Goal: Task Accomplishment & Management: Manage account settings

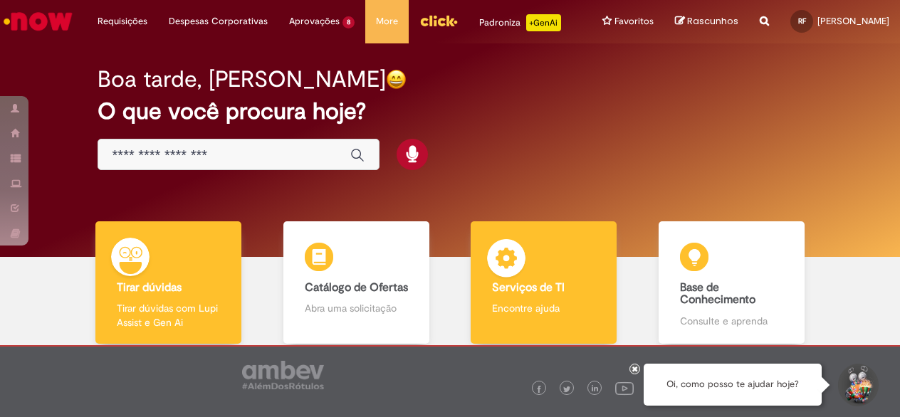
click at [552, 284] on div "Serviços de TI Serviços de TI Encontre ajuda" at bounding box center [544, 282] width 146 height 123
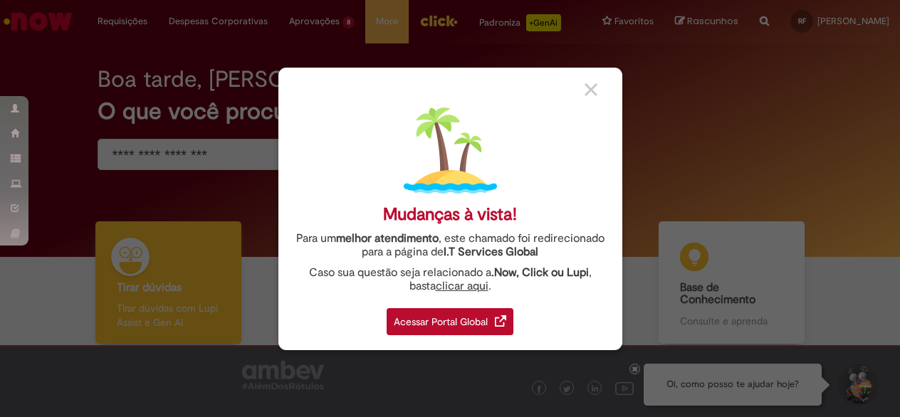
click at [441, 320] on div "Acessar Portal Global" at bounding box center [450, 321] width 127 height 27
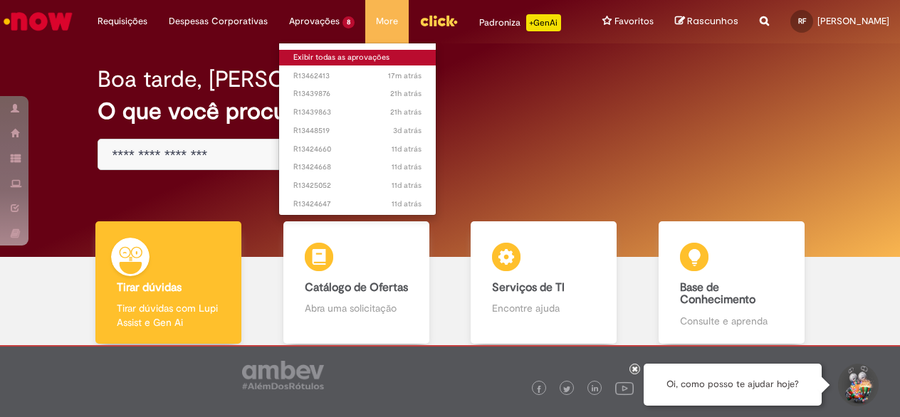
click at [323, 59] on link "Exibir todas as aprovações" at bounding box center [357, 58] width 157 height 16
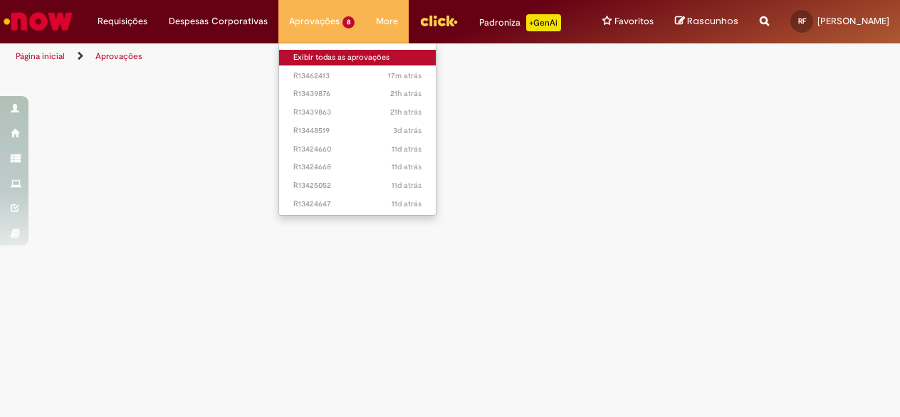
click at [323, 59] on link "Exibir todas as aprovações" at bounding box center [357, 58] width 157 height 16
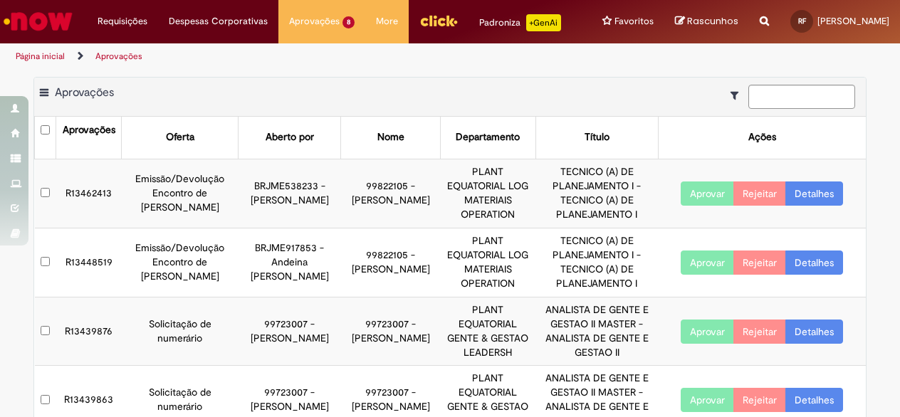
click at [709, 200] on button "Aprovar" at bounding box center [707, 194] width 53 height 24
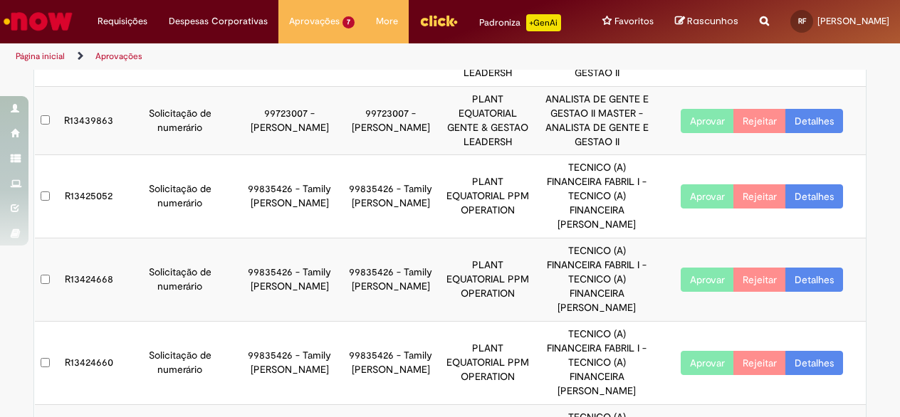
scroll to position [213, 0]
